Goal: Check status: Check status

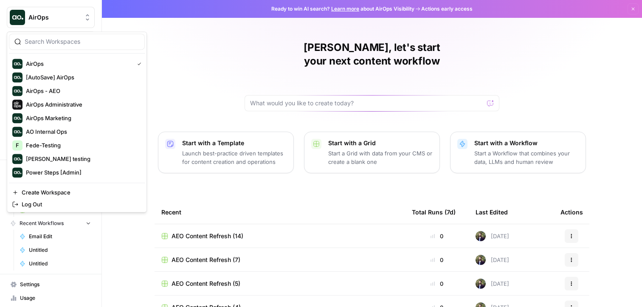
click at [67, 24] on button "AirOps" at bounding box center [51, 17] width 88 height 21
click at [190, 64] on div "[PERSON_NAME], let's start your next content workflow Start with a Template Lau…" at bounding box center [372, 202] width 540 height 404
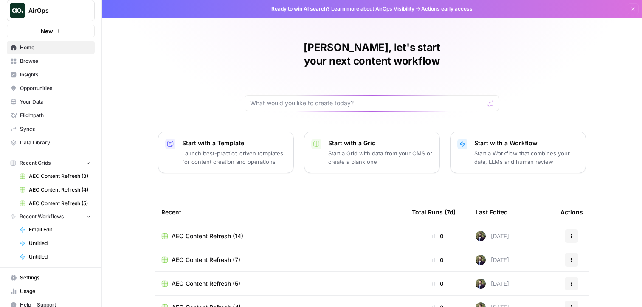
scroll to position [13, 0]
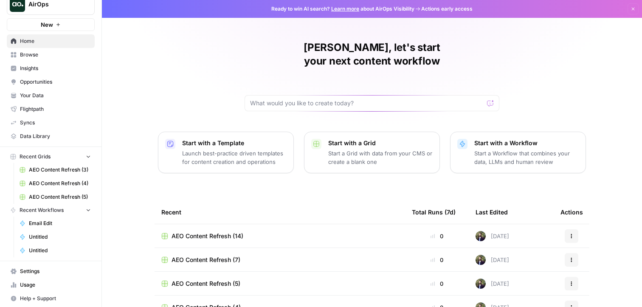
click at [61, 211] on span "Recent Workflows" at bounding box center [42, 210] width 44 height 8
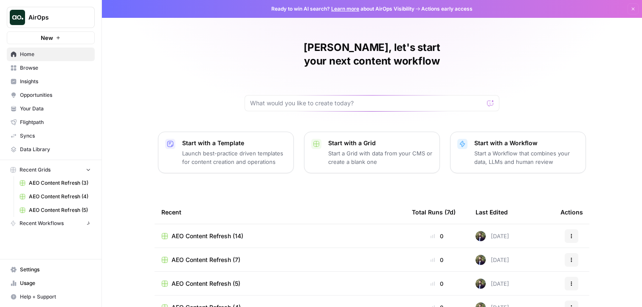
scroll to position [0, 0]
click at [56, 224] on span "Recent Workflows" at bounding box center [42, 223] width 44 height 8
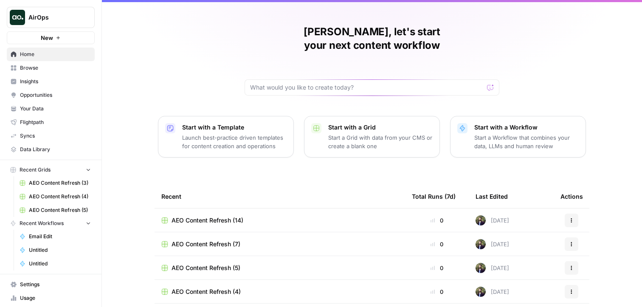
scroll to position [25, 0]
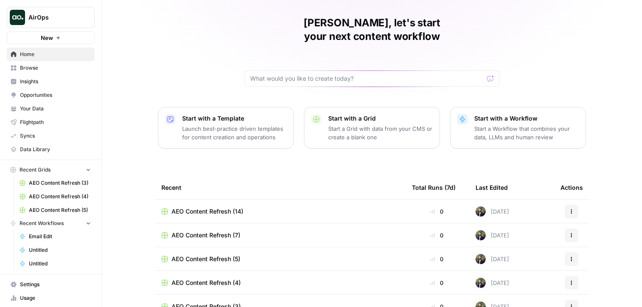
click at [54, 70] on span "Browse" at bounding box center [55, 68] width 71 height 8
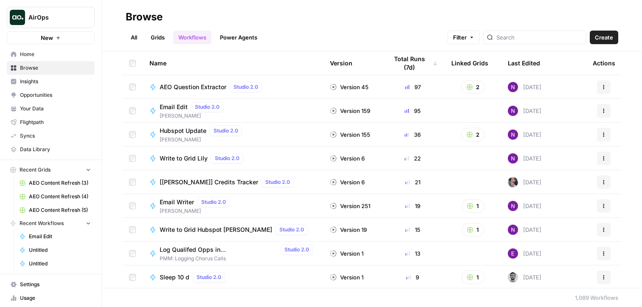
click at [191, 89] on span "AEO Question Extractor" at bounding box center [193, 87] width 67 height 8
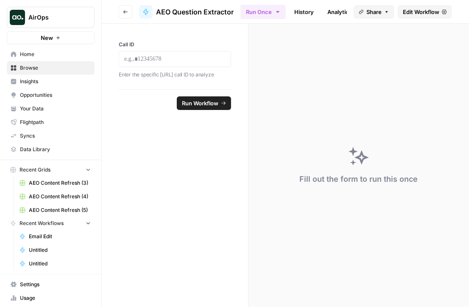
click at [299, 10] on link "History" at bounding box center [304, 12] width 30 height 14
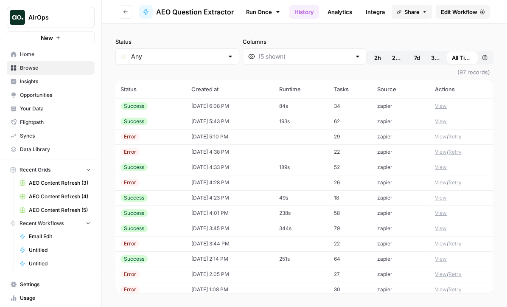
click at [102, 17] on icon "button" at bounding box center [103, 16] width 2 height 3
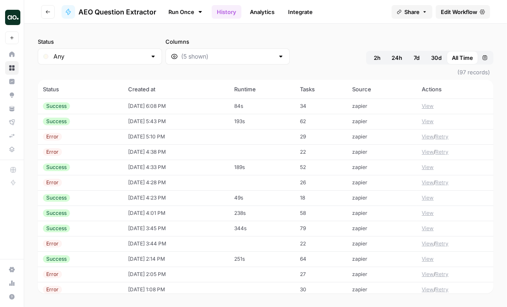
click at [185, 10] on link "Run Once" at bounding box center [185, 12] width 45 height 14
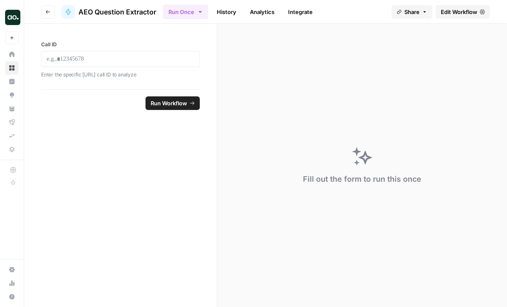
click at [222, 12] on link "History" at bounding box center [227, 12] width 30 height 14
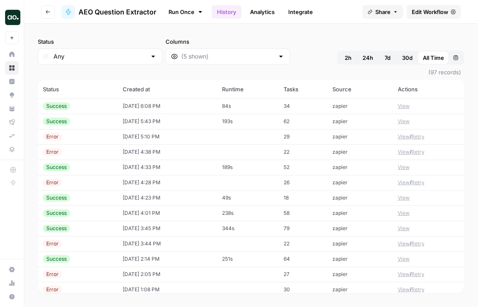
drag, startPoint x: 427, startPoint y: 71, endPoint x: 452, endPoint y: 74, distance: 24.7
click at [452, 74] on span "(97 records)" at bounding box center [251, 72] width 427 height 15
click at [48, 87] on th "Status" at bounding box center [78, 89] width 80 height 19
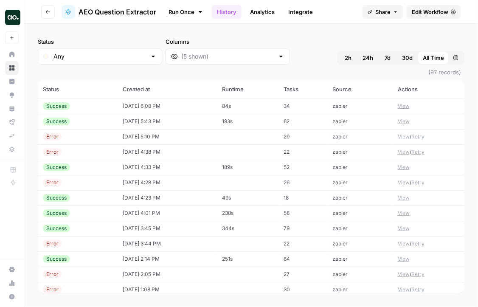
click at [48, 87] on th "Status" at bounding box center [78, 89] width 80 height 19
click at [109, 87] on th "Status" at bounding box center [78, 89] width 80 height 19
click at [129, 87] on th "Created at" at bounding box center [167, 89] width 99 height 19
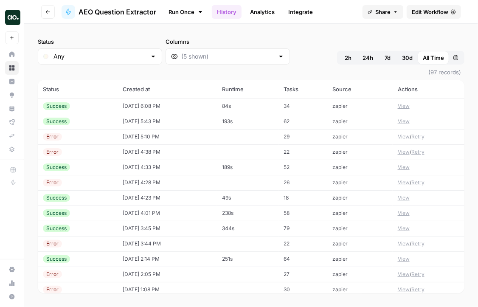
click at [129, 87] on th "Created at" at bounding box center [167, 89] width 99 height 19
click at [168, 86] on th "Created at" at bounding box center [167, 89] width 99 height 19
click at [365, 59] on span "24h" at bounding box center [367, 57] width 11 height 8
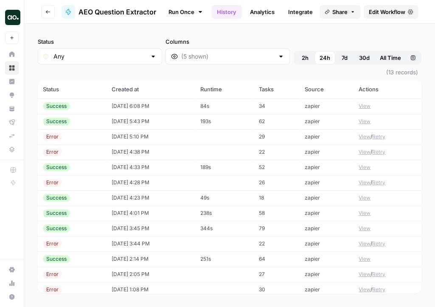
click at [397, 58] on span "All Time" at bounding box center [390, 57] width 21 height 8
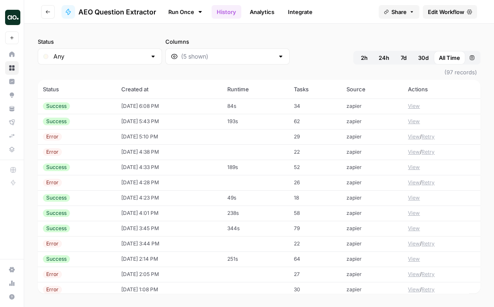
drag, startPoint x: 447, startPoint y: 72, endPoint x: 486, endPoint y: 75, distance: 39.2
click at [486, 75] on div "Status Any Columns 2h 24h 7d 30d All Time Custom range (97 records) Status Crea…" at bounding box center [259, 165] width 470 height 283
click at [482, 74] on div "Status Any Columns 2h 24h 7d 30d All Time Custom range (97 records) Status Crea…" at bounding box center [259, 165] width 470 height 283
drag, startPoint x: 483, startPoint y: 74, endPoint x: 427, endPoint y: 75, distance: 55.6
click at [427, 75] on div "Status Any Columns 2h 24h 7d 30d All Time Custom range (97 records) Status Crea…" at bounding box center [259, 165] width 470 height 283
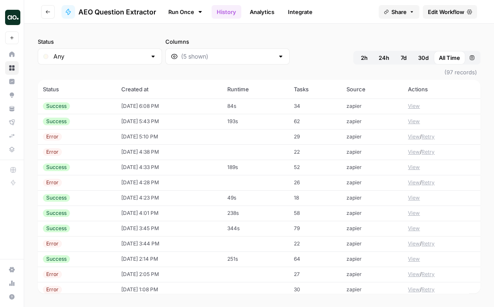
click at [442, 73] on span "(97 records)" at bounding box center [259, 72] width 443 height 15
drag, startPoint x: 468, startPoint y: 72, endPoint x: 487, endPoint y: 73, distance: 18.7
click at [487, 73] on div "Status Any Columns 2h 24h 7d 30d All Time Custom range (97 records) Status Crea…" at bounding box center [259, 165] width 470 height 283
click at [464, 74] on span "(97 records)" at bounding box center [259, 72] width 443 height 15
click at [450, 73] on span "(97 records)" at bounding box center [259, 72] width 443 height 15
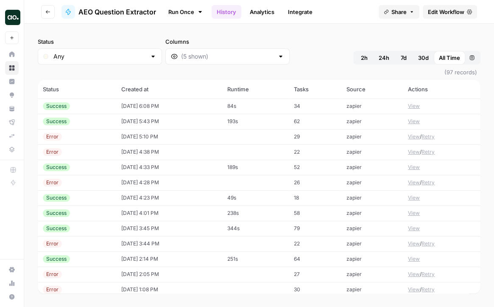
click at [450, 73] on span "(97 records)" at bounding box center [259, 72] width 443 height 15
click at [451, 72] on span "(97 records)" at bounding box center [259, 72] width 443 height 15
drag, startPoint x: 451, startPoint y: 72, endPoint x: 449, endPoint y: 77, distance: 4.8
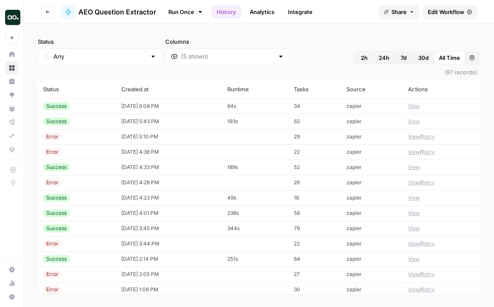
click at [451, 72] on span "(97 records)" at bounding box center [259, 72] width 443 height 15
click at [453, 71] on span "(97 records)" at bounding box center [259, 72] width 443 height 15
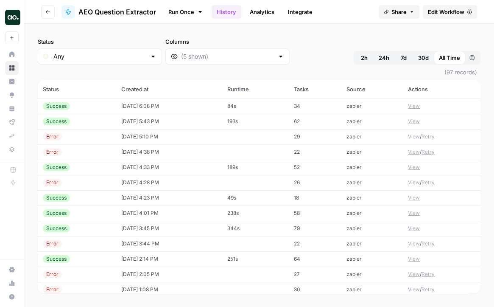
click at [200, 108] on td "[DATE] 6:08 PM" at bounding box center [169, 105] width 106 height 15
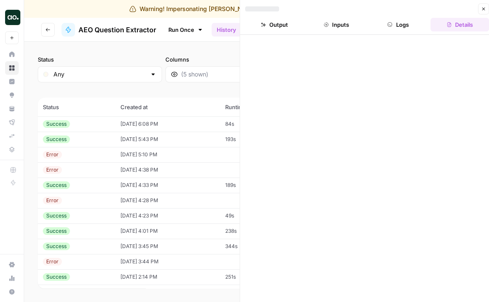
click at [405, 24] on button "Logs" at bounding box center [398, 25] width 59 height 14
click at [341, 28] on button "Inputs" at bounding box center [336, 25] width 59 height 14
click at [281, 28] on button "Output" at bounding box center [274, 25] width 59 height 14
click at [484, 11] on icon "button" at bounding box center [483, 8] width 5 height 5
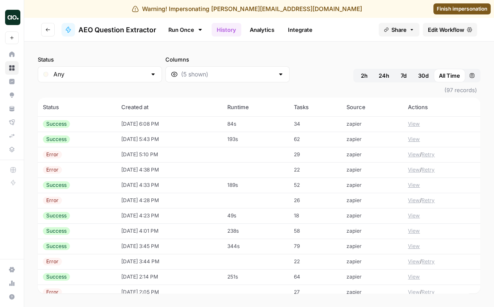
click at [158, 142] on td "[DATE] 5:43 PM" at bounding box center [169, 139] width 106 height 15
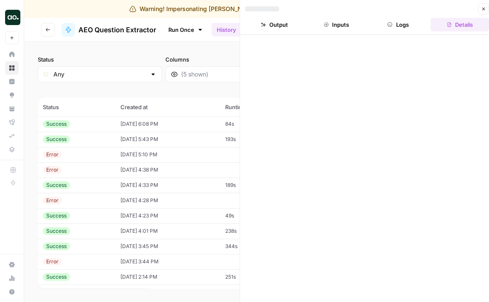
click at [409, 29] on button "Logs" at bounding box center [398, 25] width 59 height 14
click at [356, 30] on button "Inputs" at bounding box center [336, 25] width 59 height 14
click at [278, 28] on button "Output" at bounding box center [274, 25] width 59 height 14
click at [486, 11] on icon "button" at bounding box center [483, 8] width 5 height 5
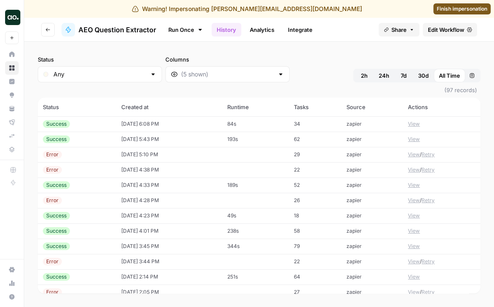
click at [413, 186] on button "View" at bounding box center [414, 185] width 12 height 8
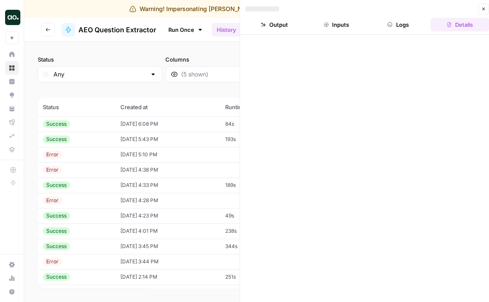
click at [404, 26] on button "Logs" at bounding box center [398, 25] width 59 height 14
click at [351, 27] on button "Inputs" at bounding box center [336, 25] width 59 height 14
click at [259, 30] on button "Output" at bounding box center [274, 25] width 59 height 14
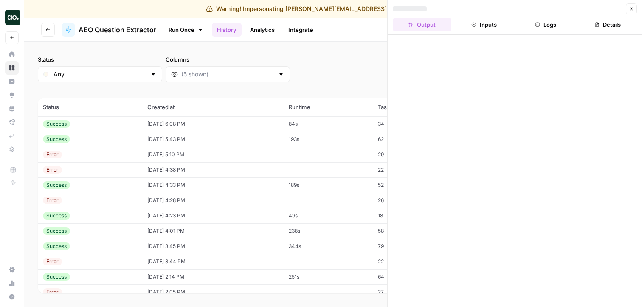
click at [634, 9] on button "Close" at bounding box center [631, 8] width 11 height 11
